Goal: Task Accomplishment & Management: Complete application form

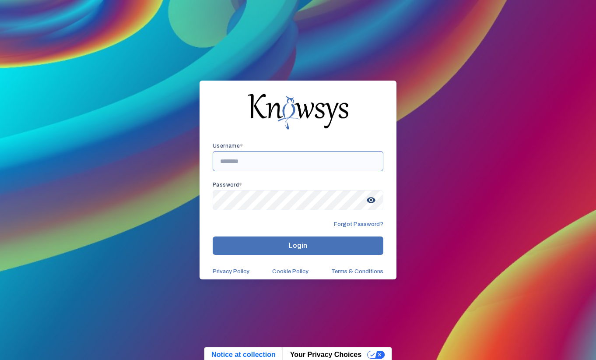
paste input "**********"
type input "**********"
click at [372, 198] on span "visibility" at bounding box center [371, 200] width 16 height 16
click at [331, 244] on button "Login" at bounding box center [298, 245] width 171 height 18
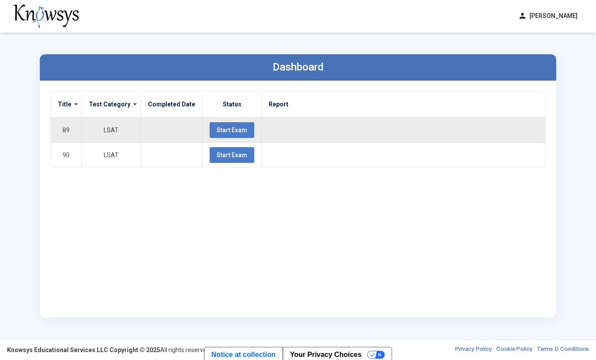
click at [222, 131] on span "Start Exam" at bounding box center [231, 129] width 31 height 7
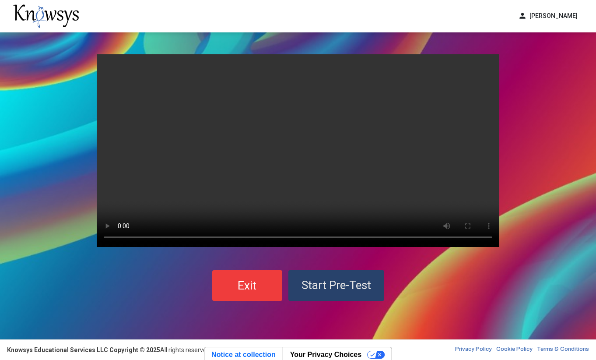
click at [332, 283] on span "Start Pre-Test" at bounding box center [336, 284] width 70 height 13
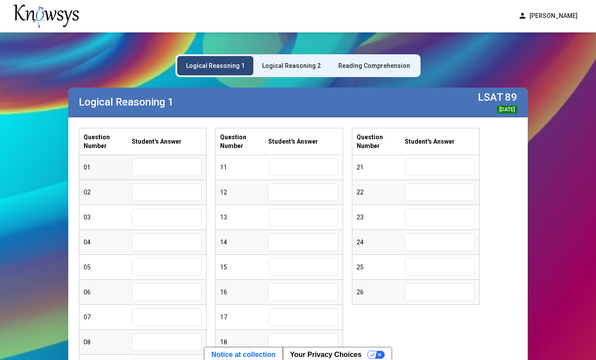
click at [169, 170] on input "text" at bounding box center [167, 166] width 70 height 17
type input "*"
click at [158, 196] on input "text" at bounding box center [167, 191] width 70 height 17
type input "*"
click at [155, 222] on input "text" at bounding box center [167, 216] width 70 height 17
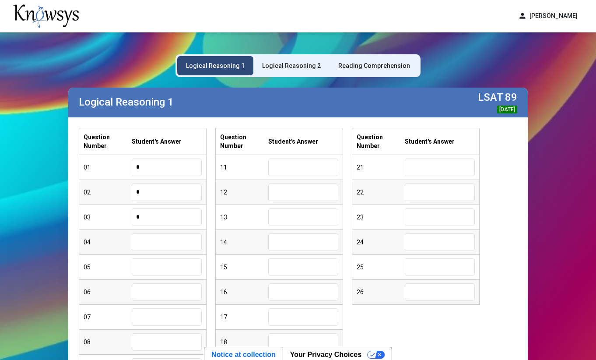
type input "*"
click at [152, 242] on input "text" at bounding box center [167, 241] width 70 height 17
type input "*"
click at [149, 258] on input "text" at bounding box center [167, 266] width 70 height 17
type input "*"
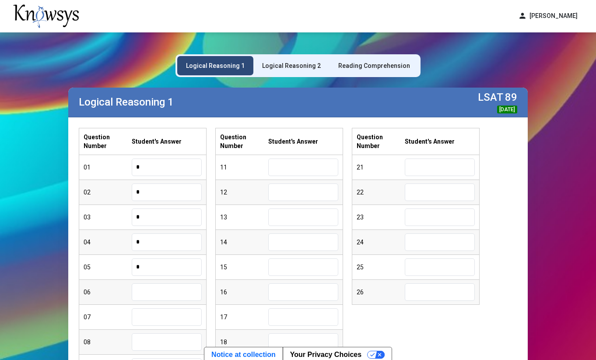
click at [145, 295] on input "text" at bounding box center [167, 291] width 70 height 17
type input "*"
click at [145, 316] on input "text" at bounding box center [167, 316] width 70 height 17
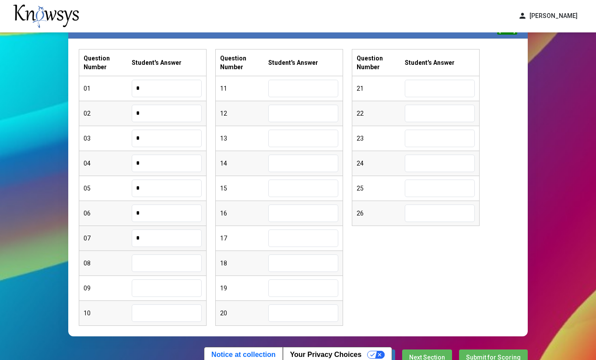
scroll to position [82, 0]
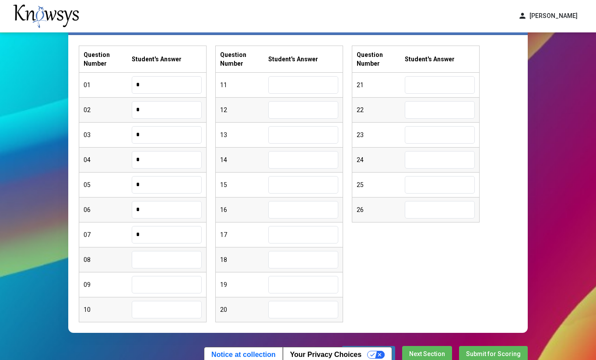
type input "*"
click at [156, 260] on input "text" at bounding box center [167, 259] width 70 height 17
type input "*"
click at [153, 279] on input "text" at bounding box center [167, 284] width 70 height 17
type input "*"
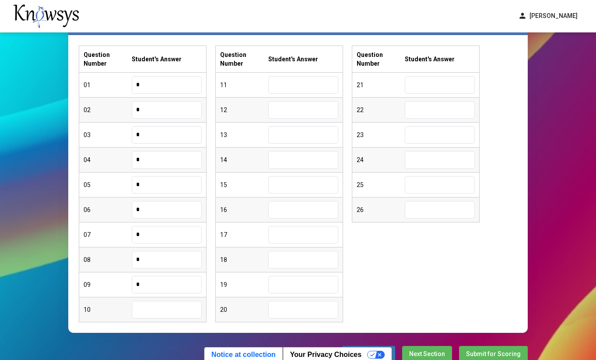
click at [154, 314] on input "text" at bounding box center [167, 308] width 70 height 17
type input "*"
click at [316, 89] on input "text" at bounding box center [303, 84] width 70 height 17
type input "*"
click at [304, 106] on input "text" at bounding box center [303, 109] width 70 height 17
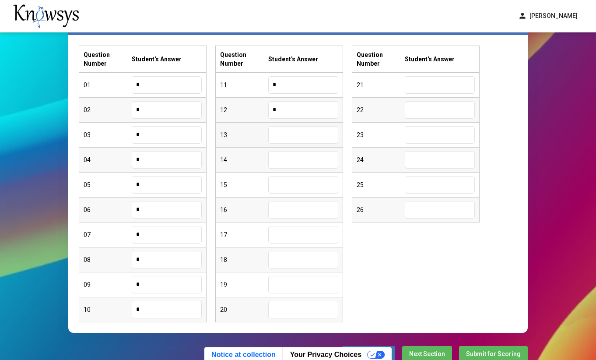
type input "*"
click at [295, 132] on input "text" at bounding box center [303, 134] width 70 height 17
type input "*"
click at [291, 157] on input "text" at bounding box center [303, 159] width 70 height 17
type input "*"
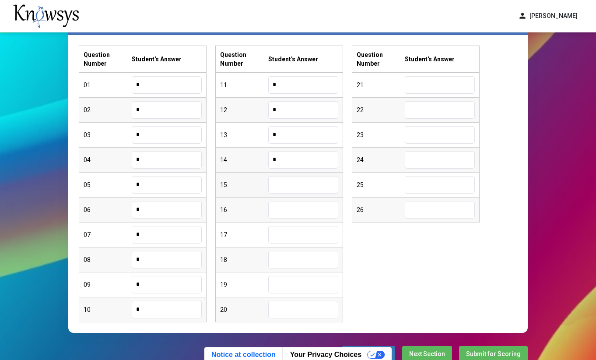
click at [293, 181] on input "text" at bounding box center [303, 184] width 70 height 17
type input "*"
click at [283, 210] on input "text" at bounding box center [303, 209] width 70 height 17
type input "*"
click at [283, 232] on input "text" at bounding box center [303, 234] width 70 height 17
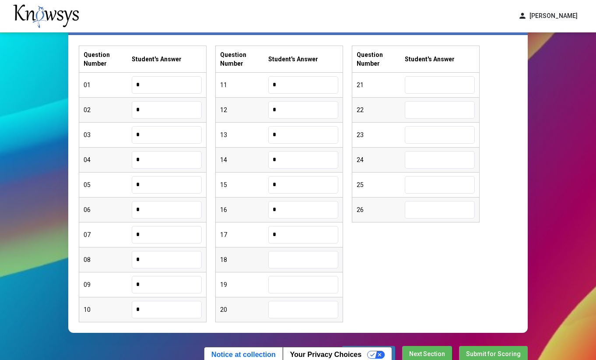
type input "*"
click at [287, 260] on input "text" at bounding box center [303, 259] width 70 height 17
type input "*"
click at [291, 287] on input "text" at bounding box center [303, 284] width 70 height 17
type input "*"
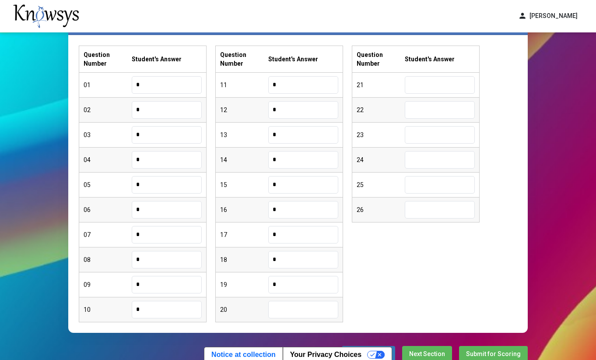
click at [289, 307] on input "text" at bounding box center [303, 308] width 70 height 17
type input "*"
click at [419, 82] on input "text" at bounding box center [440, 84] width 70 height 17
type input "*"
click at [417, 106] on input "text" at bounding box center [440, 109] width 70 height 17
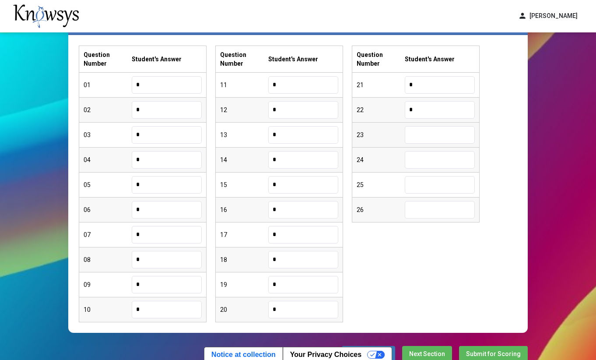
type input "*"
click at [420, 130] on input "text" at bounding box center [440, 134] width 70 height 17
type input "*"
click at [420, 156] on input "text" at bounding box center [440, 159] width 70 height 17
type input "*"
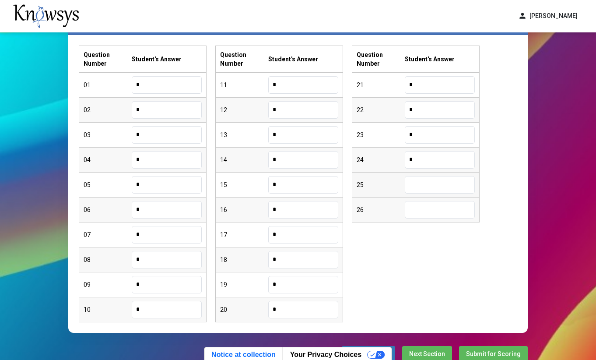
click at [423, 180] on input "text" at bounding box center [440, 184] width 70 height 17
type input "*"
click at [436, 206] on input "text" at bounding box center [440, 209] width 70 height 17
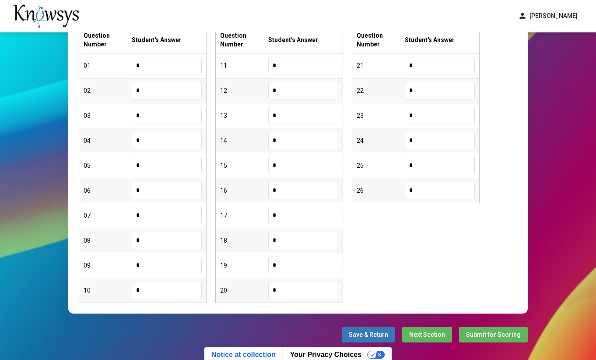
scroll to position [105, 0]
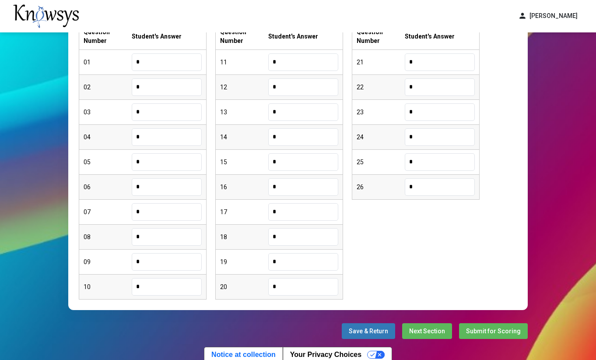
type input "*"
click at [438, 330] on span "Next Section" at bounding box center [427, 330] width 36 height 7
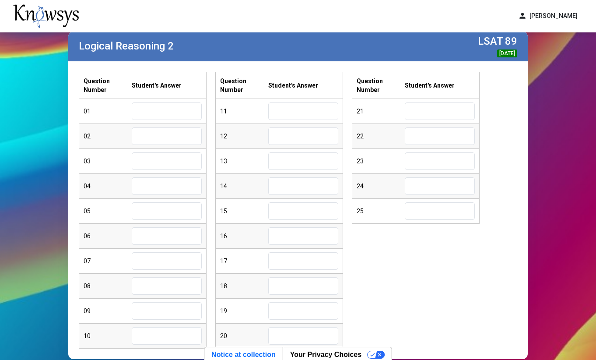
scroll to position [53, 0]
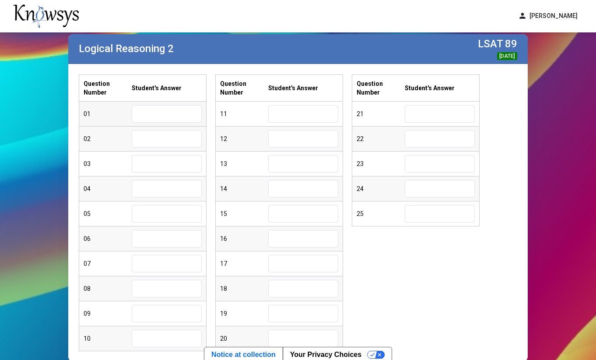
click at [179, 118] on input "text" at bounding box center [167, 113] width 70 height 17
type input "*"
click at [165, 138] on input "text" at bounding box center [167, 138] width 70 height 17
type input "*"
click at [157, 161] on input "text" at bounding box center [167, 163] width 70 height 17
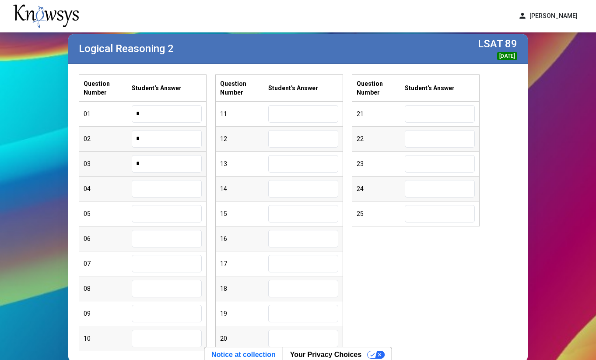
type input "*"
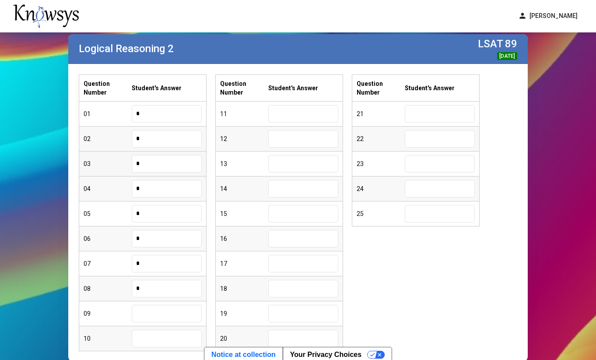
type input "*"
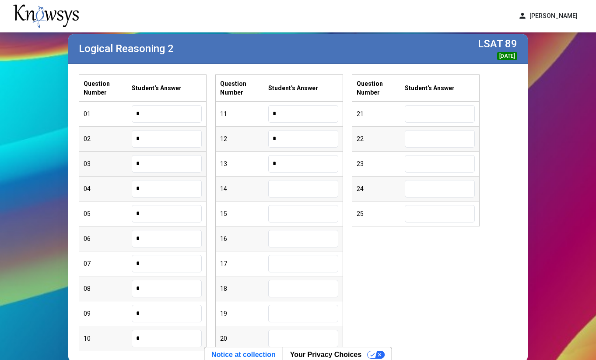
type input "*"
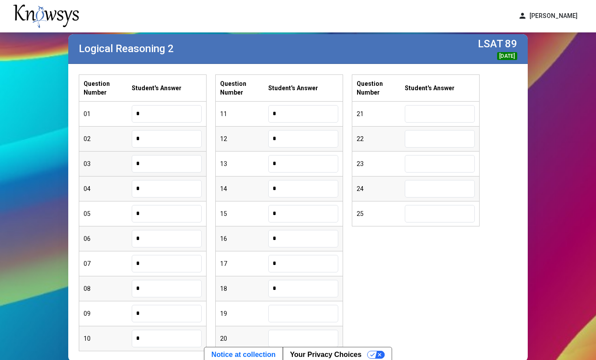
type input "*"
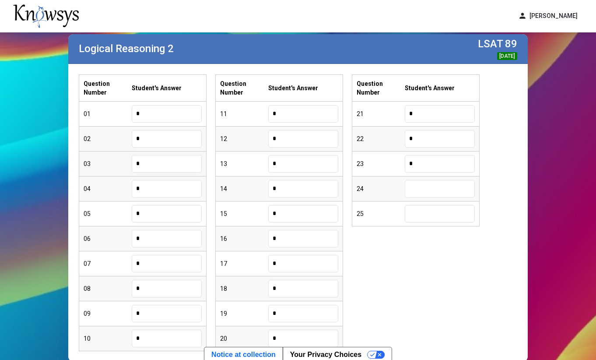
type input "*"
click at [418, 164] on input "*" at bounding box center [440, 163] width 70 height 17
click at [434, 142] on input "*" at bounding box center [440, 138] width 70 height 17
click at [435, 115] on input "*" at bounding box center [440, 113] width 70 height 17
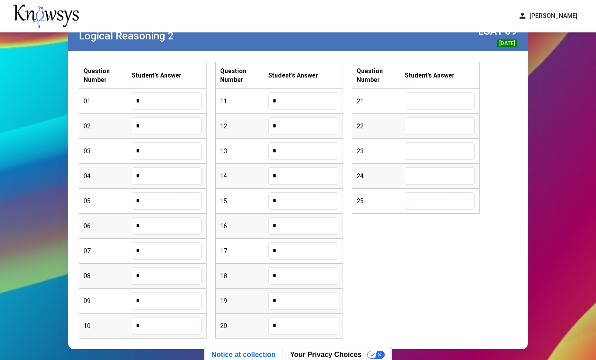
scroll to position [71, 0]
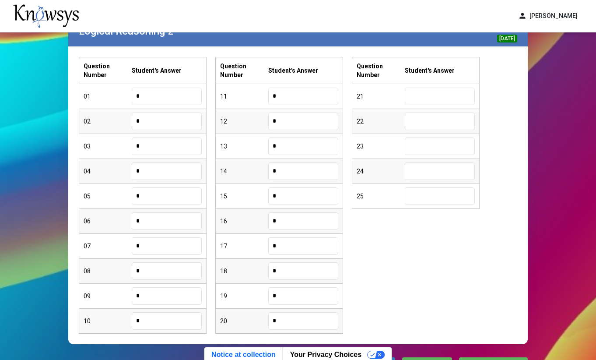
click at [285, 317] on input "*" at bounding box center [303, 320] width 70 height 17
click at [289, 319] on input "*" at bounding box center [303, 320] width 70 height 17
click at [293, 295] on input "*" at bounding box center [303, 295] width 70 height 17
click at [294, 269] on input "*" at bounding box center [303, 270] width 70 height 17
click at [297, 245] on input "*" at bounding box center [303, 245] width 70 height 17
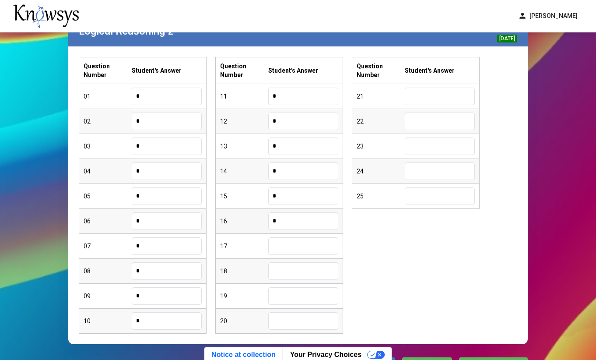
click at [314, 223] on input "*" at bounding box center [303, 220] width 70 height 17
click at [307, 194] on input "*" at bounding box center [303, 195] width 70 height 17
click at [304, 171] on input "*" at bounding box center [303, 170] width 70 height 17
click at [312, 143] on input "*" at bounding box center [303, 145] width 70 height 17
click at [304, 117] on input "*" at bounding box center [303, 120] width 70 height 17
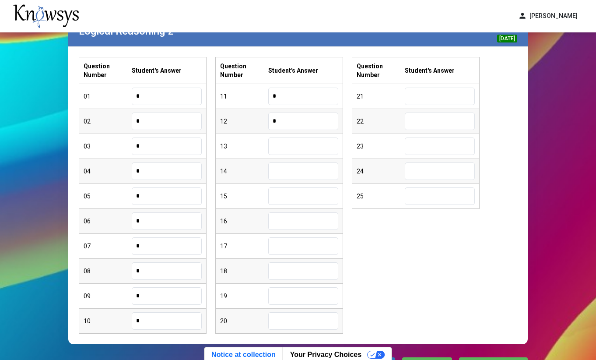
click at [283, 122] on input "*" at bounding box center [303, 120] width 70 height 17
click at [294, 99] on input "*" at bounding box center [303, 95] width 70 height 17
click at [190, 95] on input "*" at bounding box center [167, 95] width 70 height 17
click at [187, 120] on input "*" at bounding box center [167, 120] width 70 height 17
click at [181, 144] on input "*" at bounding box center [167, 145] width 70 height 17
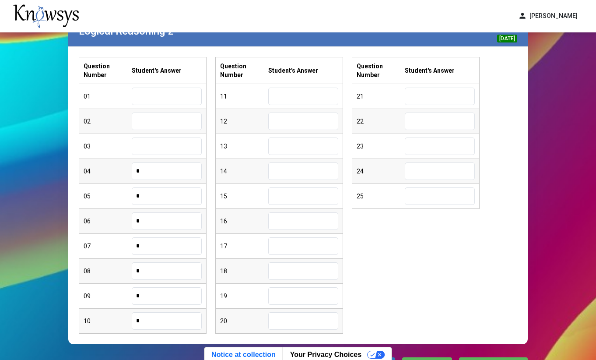
click at [177, 169] on input "*" at bounding box center [167, 170] width 70 height 17
click at [166, 194] on input "*" at bounding box center [167, 195] width 70 height 17
click at [166, 223] on input "*" at bounding box center [167, 220] width 70 height 17
click at [168, 247] on input "*" at bounding box center [167, 245] width 70 height 17
click at [157, 275] on input "*" at bounding box center [167, 270] width 70 height 17
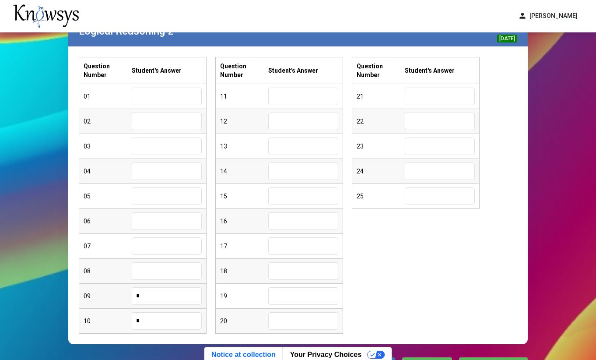
click at [163, 297] on input "*" at bounding box center [167, 295] width 70 height 17
click at [163, 319] on input "*" at bounding box center [167, 320] width 70 height 17
click at [160, 96] on input "text" at bounding box center [167, 95] width 70 height 17
type input "*"
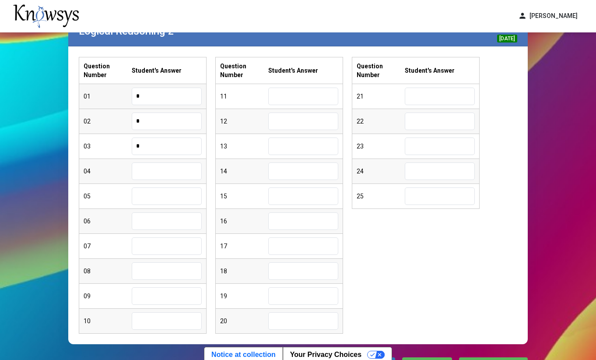
type input "*"
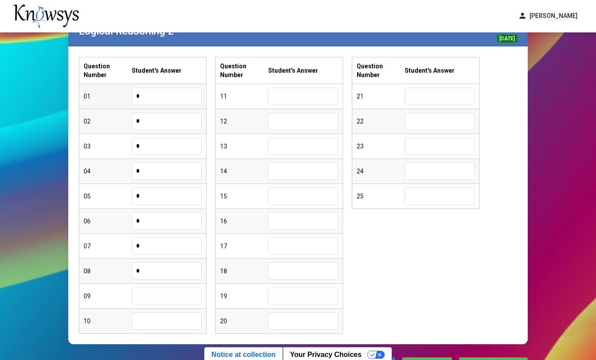
type input "*"
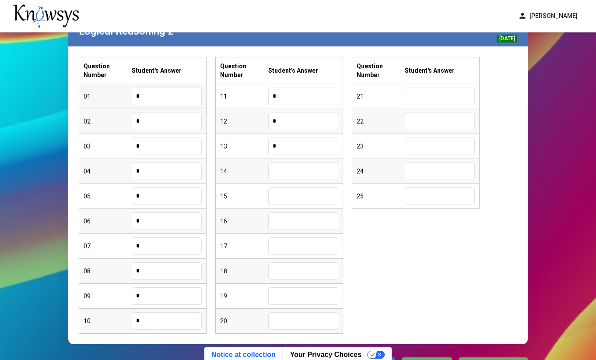
type input "*"
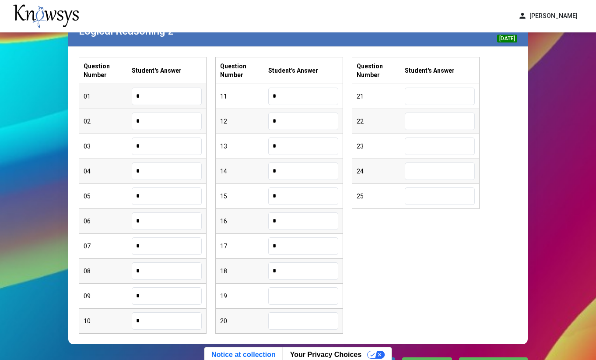
type input "*"
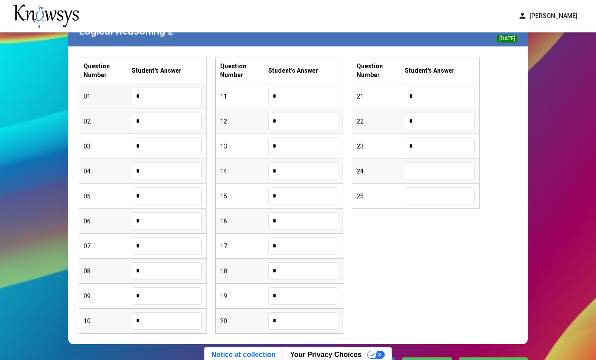
type input "*"
click at [377, 246] on div "Question Number Student's Answer 01 * 02 * 03 * 04 * 05 * 06 * 07 * 08 * 09 * 1…" at bounding box center [298, 195] width 438 height 276
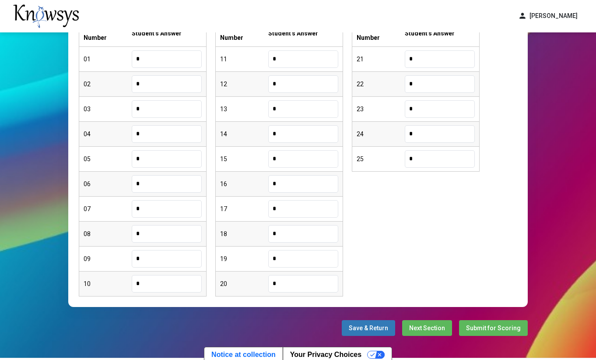
scroll to position [110, 0]
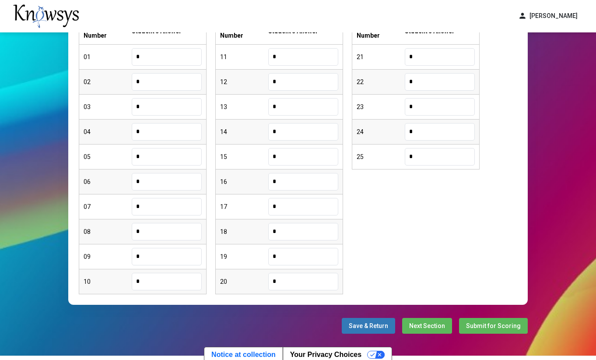
click at [425, 325] on span "Next Section" at bounding box center [427, 325] width 36 height 7
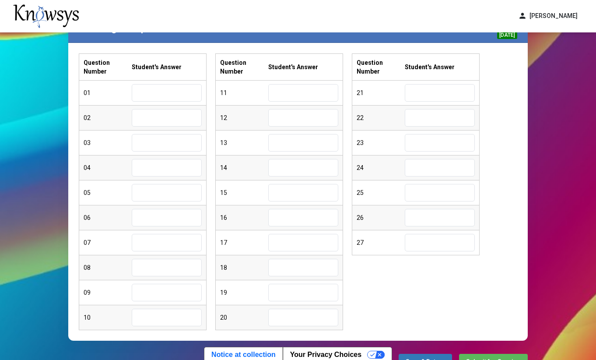
scroll to position [73, 0]
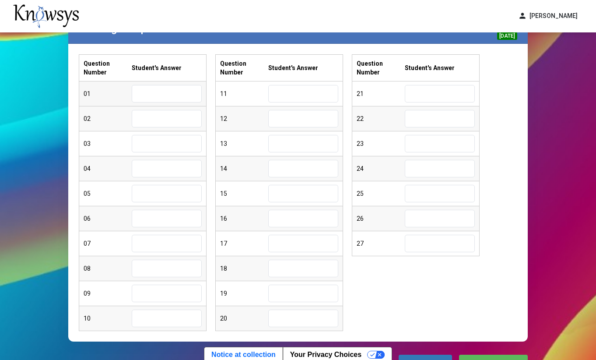
click at [167, 98] on input "text" at bounding box center [167, 93] width 70 height 17
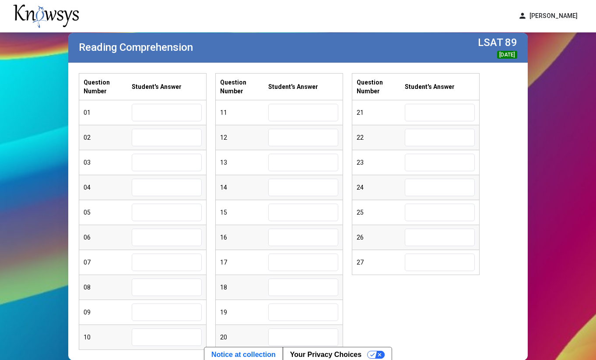
scroll to position [54, 0]
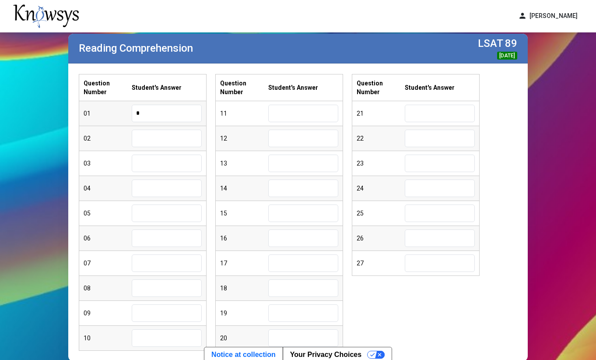
type input "*"
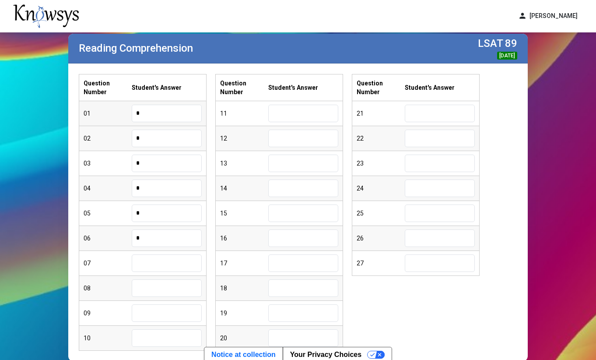
type input "*"
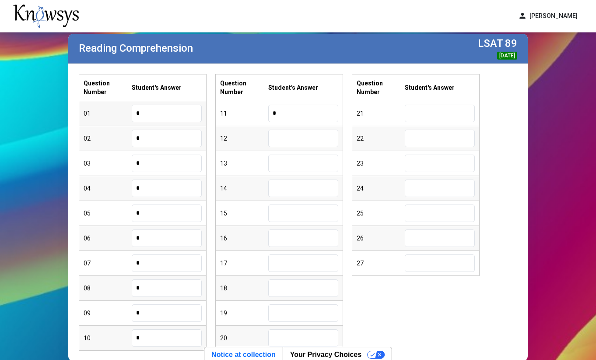
type input "*"
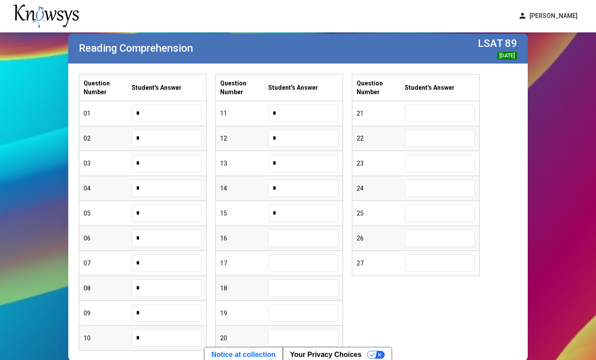
type input "*"
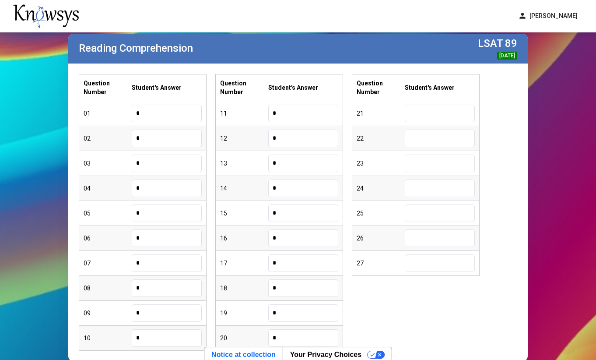
type input "*"
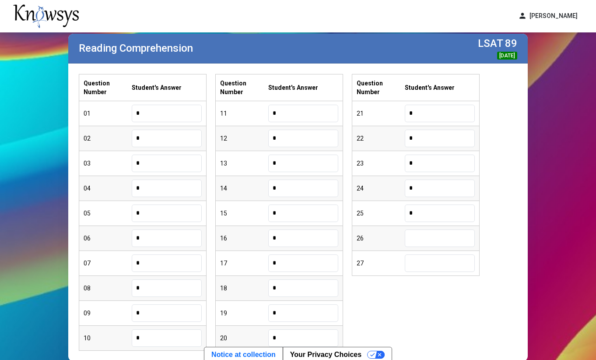
type input "*"
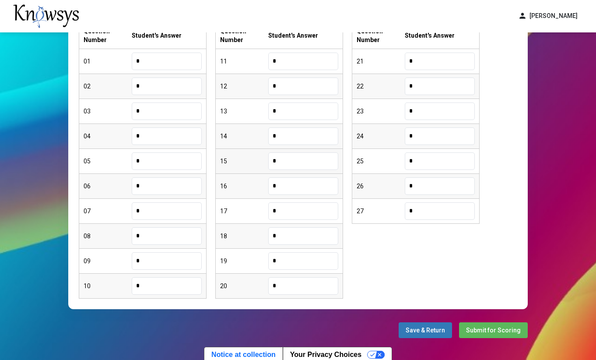
scroll to position [111, 0]
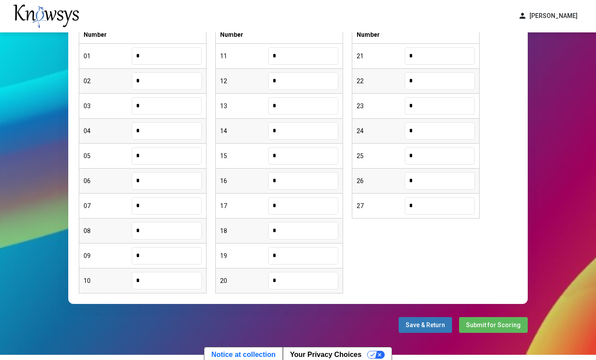
click at [491, 320] on button "Submit for Scoring" at bounding box center [493, 325] width 69 height 16
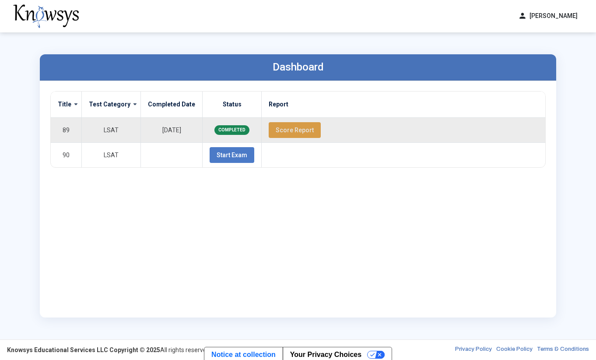
click at [296, 130] on span "Score Report" at bounding box center [295, 129] width 38 height 7
